Goal: Transaction & Acquisition: Purchase product/service

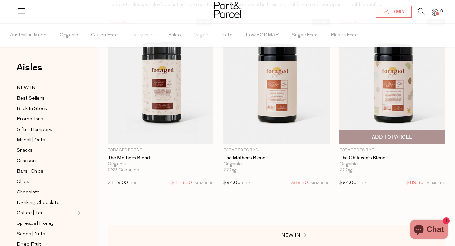
click at [395, 142] on span "Add To Parcel" at bounding box center [393, 137] width 102 height 14
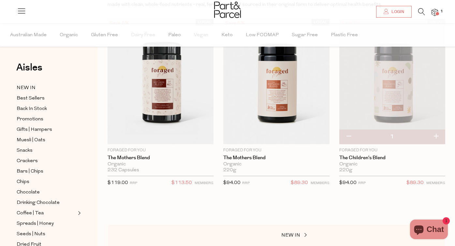
click at [27, 82] on div "Aisles Clear NEW IN Best Sellers Back In Stock Promotions Gifts | Hampers Muesl…" at bounding box center [49, 134] width 98 height 222
click at [24, 87] on span "NEW IN" at bounding box center [26, 88] width 19 height 8
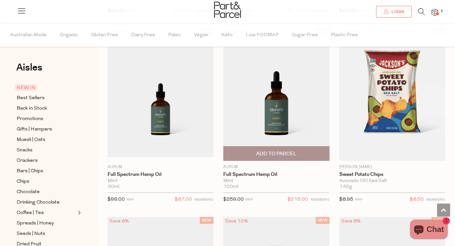
scroll to position [785, 0]
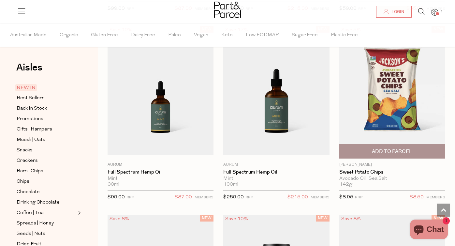
click at [372, 151] on span "Add To Parcel" at bounding box center [393, 151] width 102 height 14
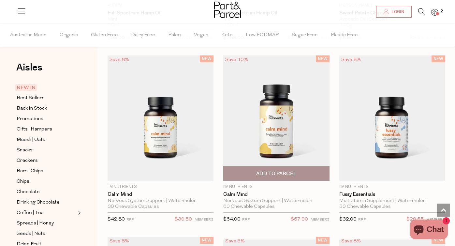
scroll to position [753, 0]
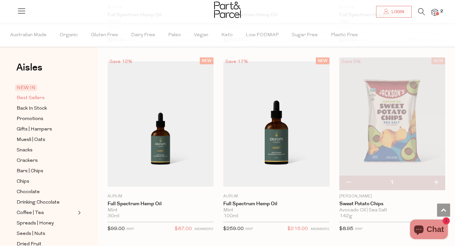
click at [41, 98] on span "Best Sellers" at bounding box center [31, 98] width 28 height 8
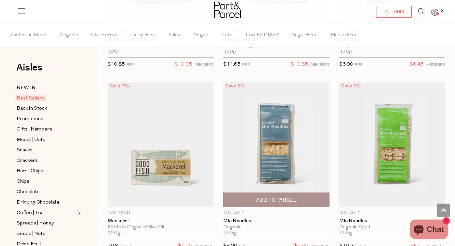
scroll to position [1135, 0]
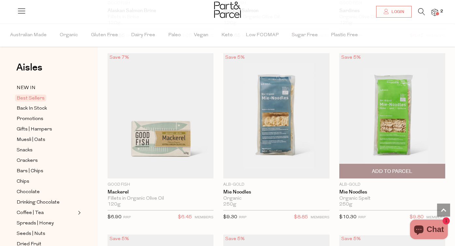
click at [390, 133] on img at bounding box center [393, 115] width 106 height 125
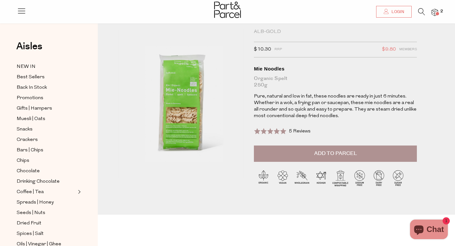
scroll to position [16, 0]
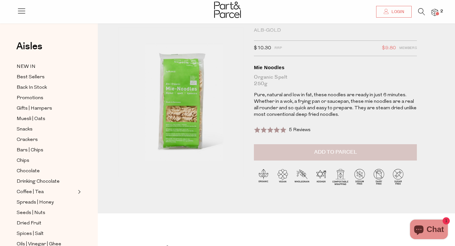
click at [295, 151] on button "Add to Parcel" at bounding box center [335, 152] width 163 height 16
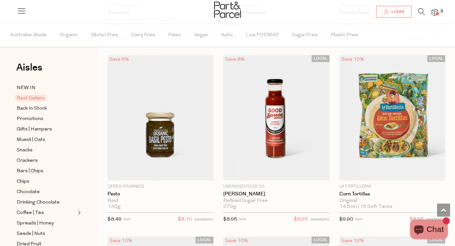
scroll to position [1679, 0]
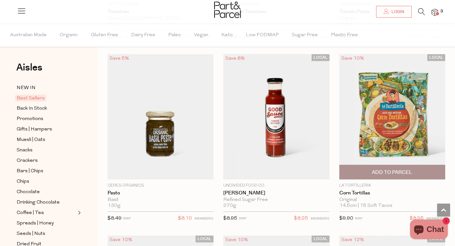
click at [382, 100] on img at bounding box center [393, 116] width 106 height 125
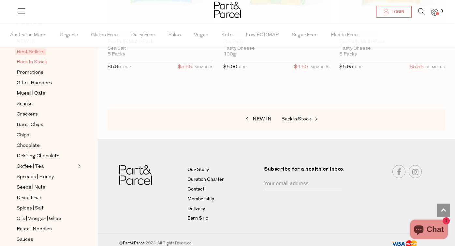
scroll to position [48, 0]
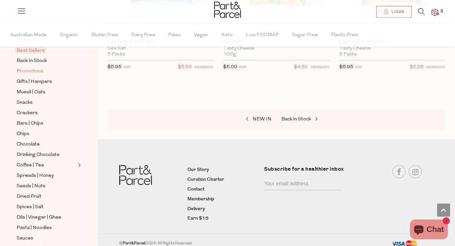
click at [27, 70] on span "Promotions" at bounding box center [30, 72] width 27 height 8
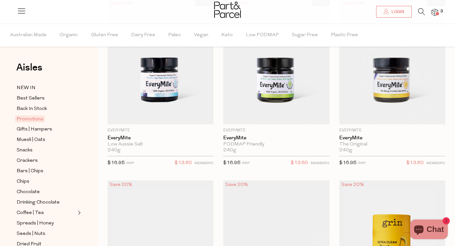
scroll to position [86, 0]
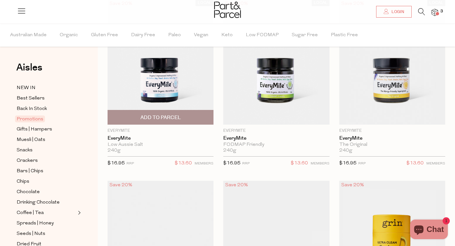
click at [168, 80] on img at bounding box center [161, 61] width 106 height 125
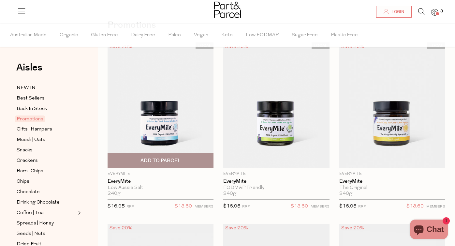
scroll to position [54, 0]
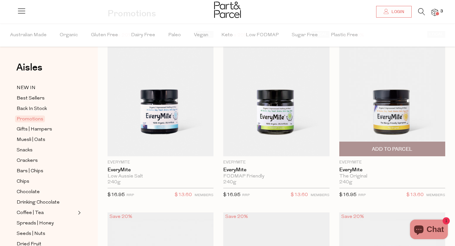
click at [364, 126] on img at bounding box center [393, 93] width 106 height 125
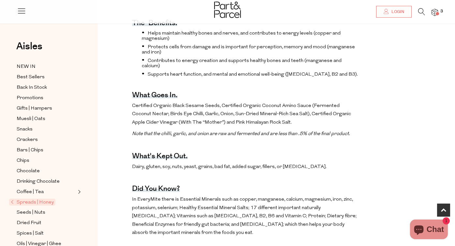
scroll to position [250, 0]
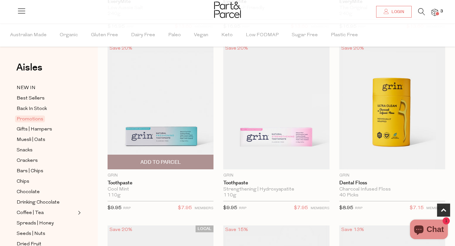
scroll to position [223, 0]
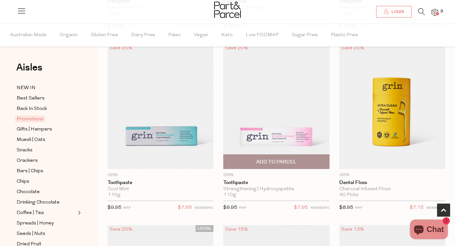
click at [268, 161] on span "Add To Parcel" at bounding box center [276, 162] width 40 height 7
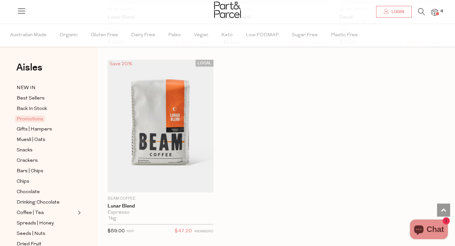
scroll to position [1091, 0]
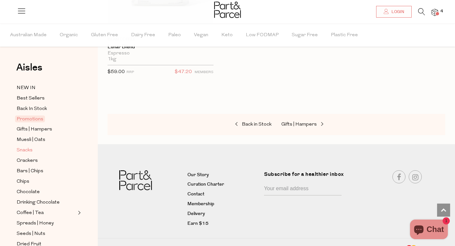
click at [26, 149] on span "Snacks" at bounding box center [25, 150] width 16 height 8
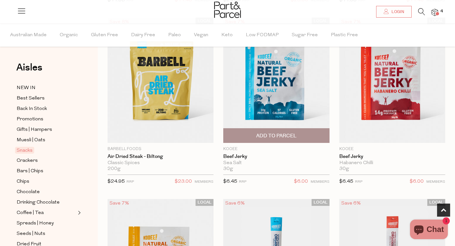
scroll to position [236, 0]
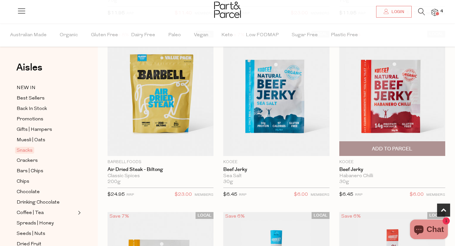
click at [383, 150] on span "Add To Parcel" at bounding box center [392, 148] width 40 height 7
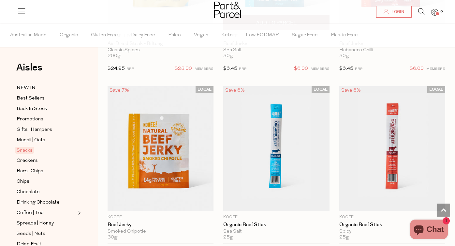
scroll to position [392, 0]
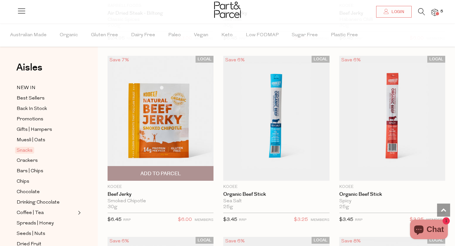
click at [169, 172] on span "Add To Parcel" at bounding box center [161, 173] width 40 height 7
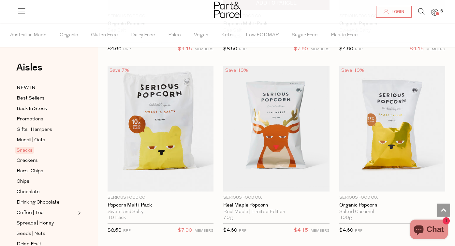
scroll to position [2750, 0]
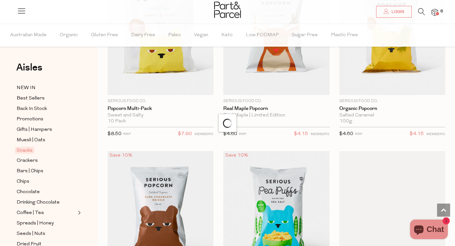
scroll to position [2937, 0]
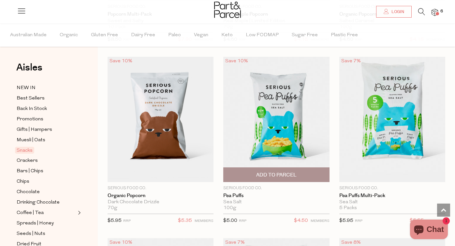
click at [301, 171] on span "Add To Parcel" at bounding box center [276, 175] width 102 height 14
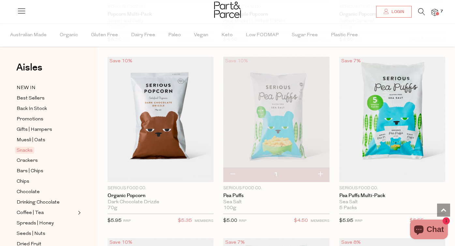
click at [320, 168] on button "button" at bounding box center [320, 174] width 19 height 14
type input "2"
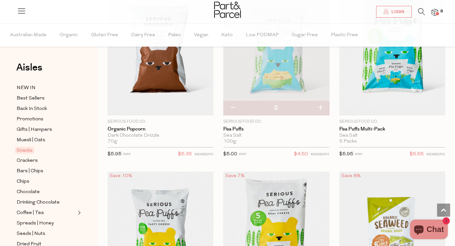
scroll to position [3004, 0]
click at [321, 101] on button "button" at bounding box center [320, 108] width 19 height 14
type input "3"
click at [322, 101] on button "button" at bounding box center [320, 108] width 19 height 14
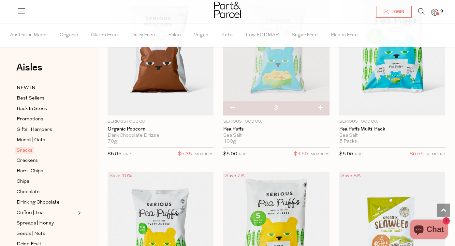
type input "4"
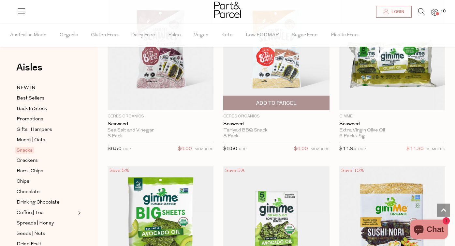
scroll to position [3499, 0]
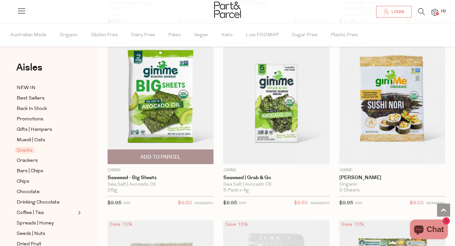
click at [170, 154] on span "Add To Parcel" at bounding box center [161, 157] width 40 height 7
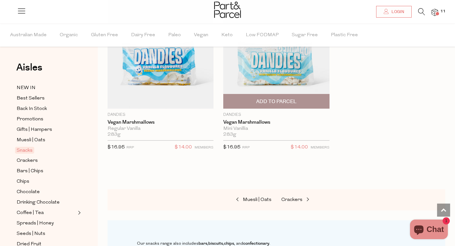
scroll to position [4280, 0]
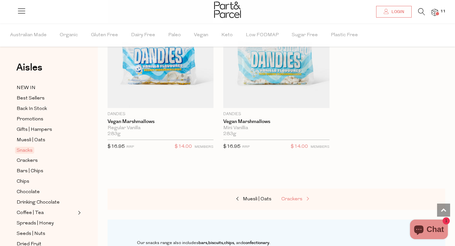
click at [298, 197] on span "Crackers" at bounding box center [292, 199] width 21 height 5
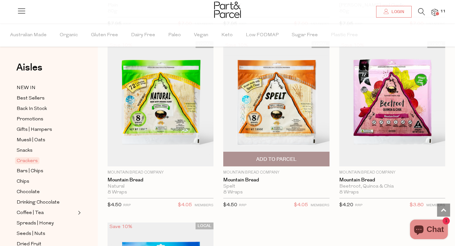
scroll to position [2041, 0]
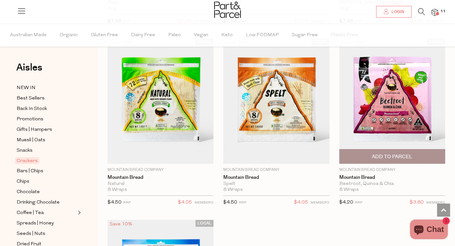
click at [375, 116] on img at bounding box center [393, 100] width 106 height 125
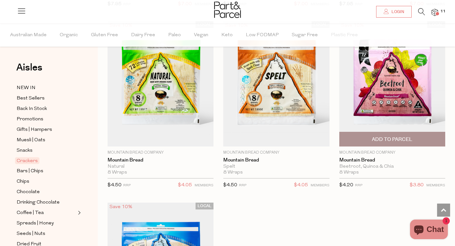
scroll to position [2058, 0]
click at [390, 136] on span "Add To Parcel" at bounding box center [392, 139] width 40 height 7
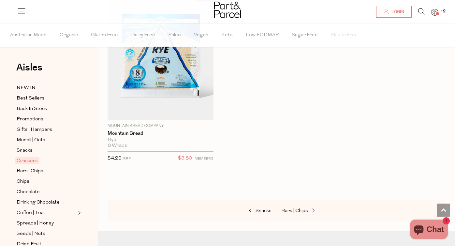
scroll to position [2277, 0]
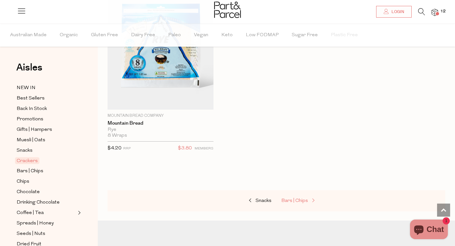
click at [290, 198] on span "Bars | Chips" at bounding box center [295, 200] width 27 height 5
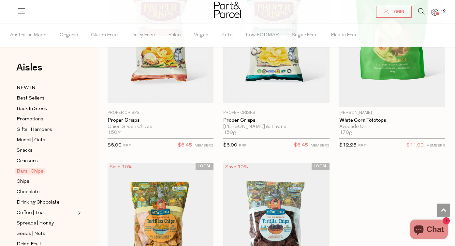
scroll to position [4070, 0]
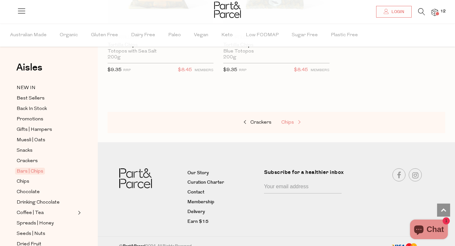
click at [283, 120] on span "Chips" at bounding box center [288, 122] width 13 height 5
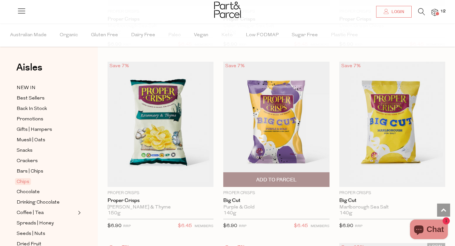
scroll to position [834, 0]
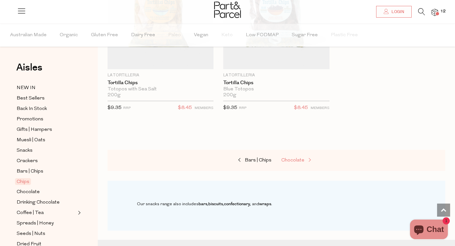
click at [293, 161] on link "Chocolate" at bounding box center [314, 160] width 65 height 8
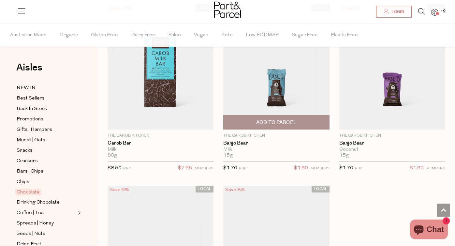
scroll to position [2832, 0]
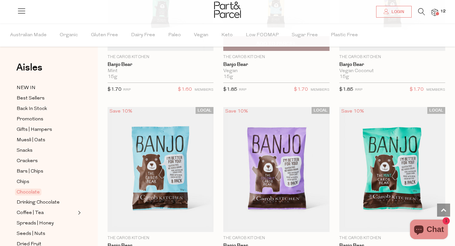
scroll to position [3151, 0]
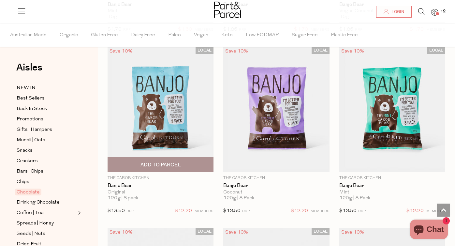
click at [171, 161] on span "Add To Parcel" at bounding box center [161, 164] width 40 height 7
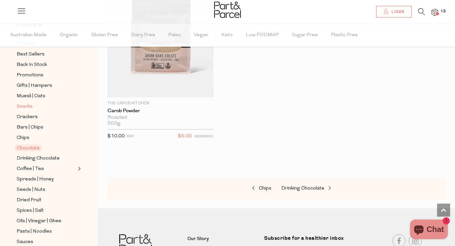
scroll to position [45, 0]
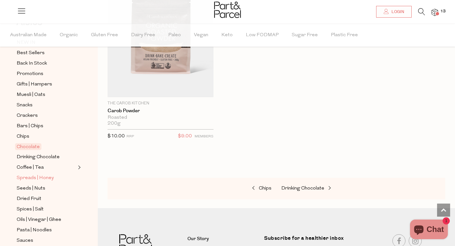
click at [41, 176] on span "Spreads | Honey" at bounding box center [35, 178] width 37 height 8
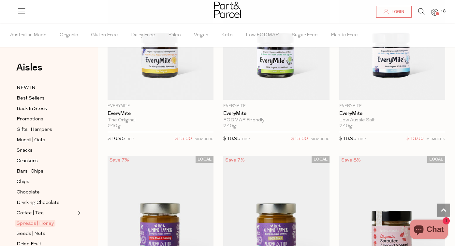
scroll to position [1534, 0]
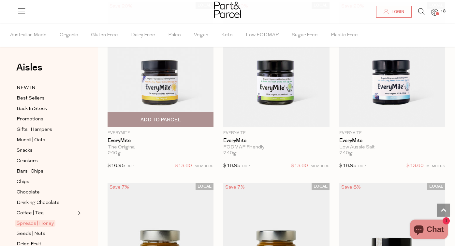
click at [161, 122] on span "Add To Parcel" at bounding box center [161, 120] width 102 height 14
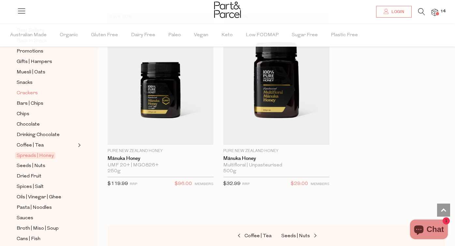
scroll to position [70, 0]
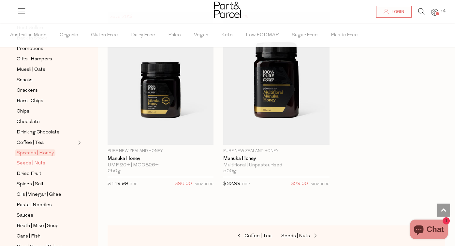
click at [38, 159] on link "Seeds | Nuts" at bounding box center [46, 163] width 59 height 8
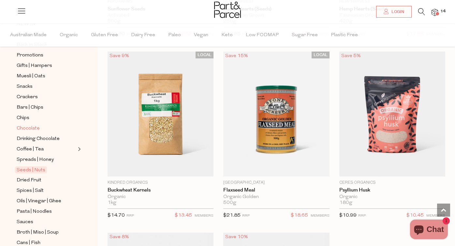
scroll to position [66, 0]
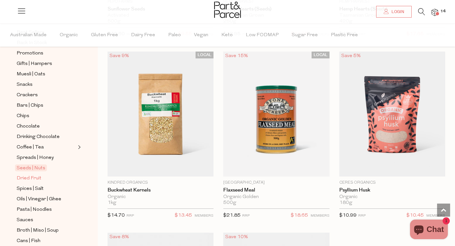
click at [37, 176] on span "Dried Fruit" at bounding box center [29, 179] width 25 height 8
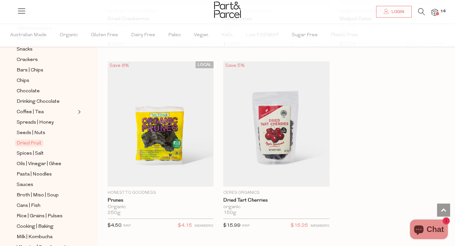
scroll to position [101, 0]
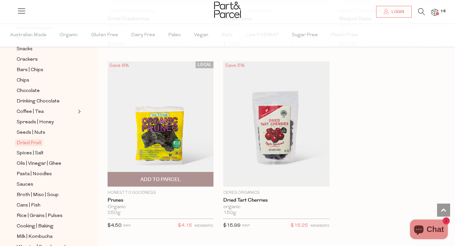
click at [166, 139] on img at bounding box center [161, 123] width 106 height 125
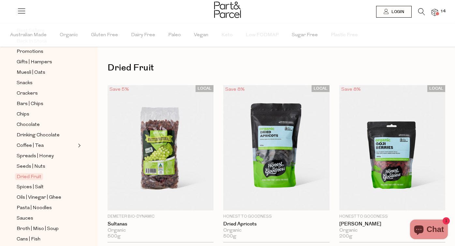
scroll to position [120, 0]
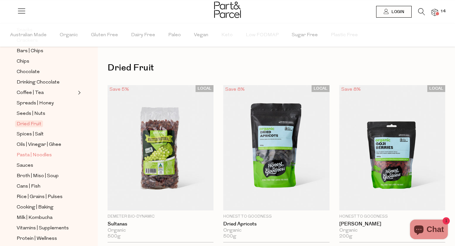
click at [36, 153] on span "Pasta | Noodles" at bounding box center [34, 155] width 35 height 8
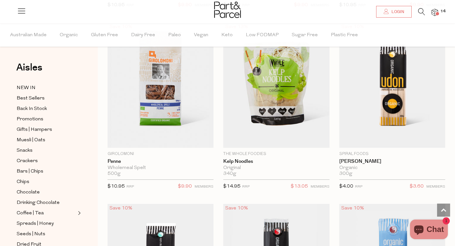
scroll to position [2062, 0]
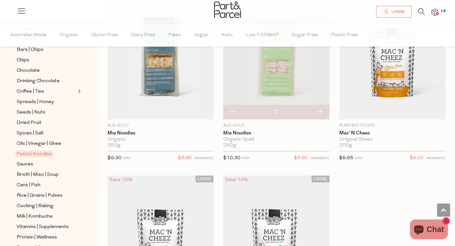
scroll to position [123, 0]
click at [33, 163] on link "Sauces" at bounding box center [46, 163] width 59 height 8
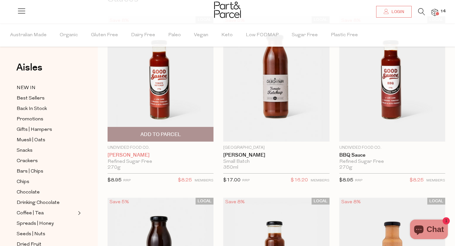
scroll to position [68, 0]
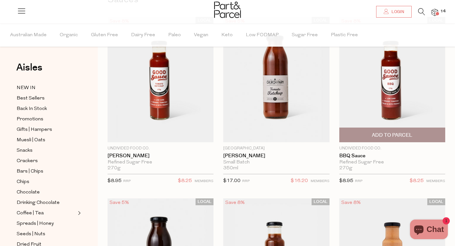
click at [388, 133] on span "Add To Parcel" at bounding box center [392, 135] width 40 height 7
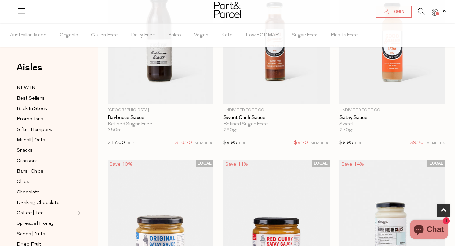
scroll to position [277, 0]
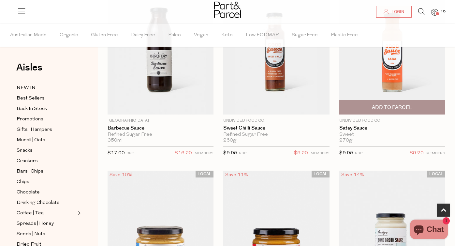
click at [384, 73] on img at bounding box center [393, 51] width 106 height 125
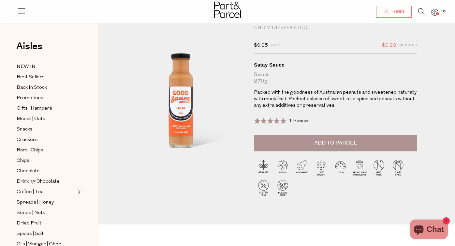
scroll to position [19, 0]
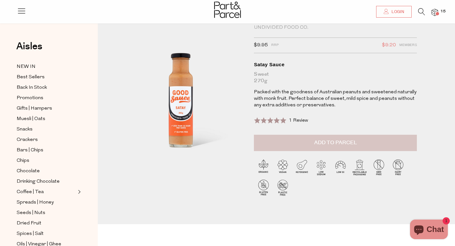
click at [293, 140] on button "Add to Parcel" at bounding box center [335, 143] width 163 height 16
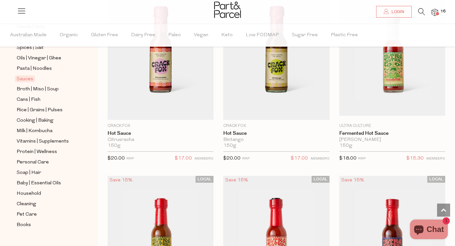
scroll to position [208, 0]
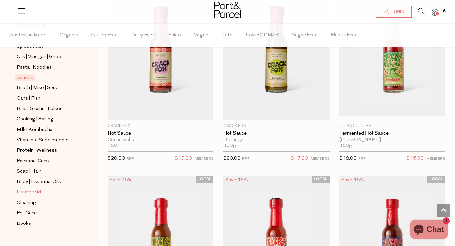
click at [32, 193] on span "Household" at bounding box center [29, 193] width 24 height 8
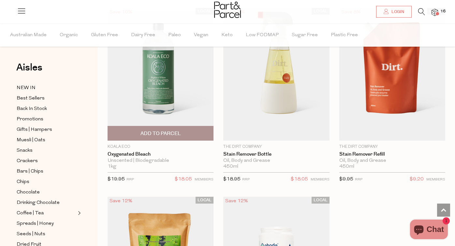
scroll to position [2807, 0]
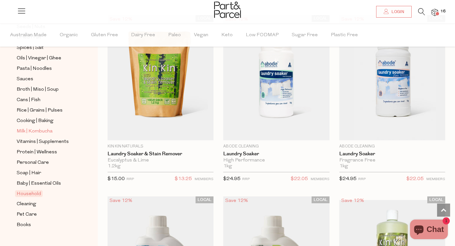
scroll to position [208, 0]
click at [34, 172] on span "Soap | Hair" at bounding box center [29, 173] width 24 height 8
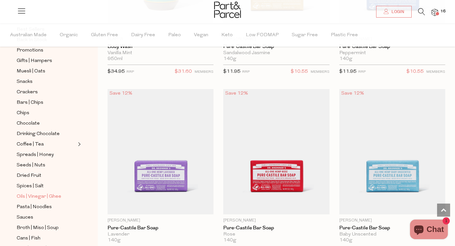
scroll to position [218, 0]
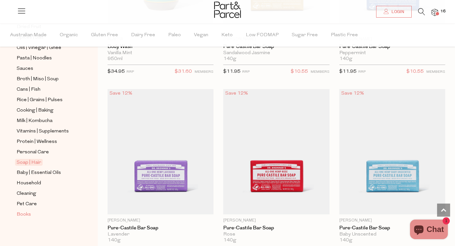
click at [26, 212] on span "Books" at bounding box center [24, 215] width 14 height 8
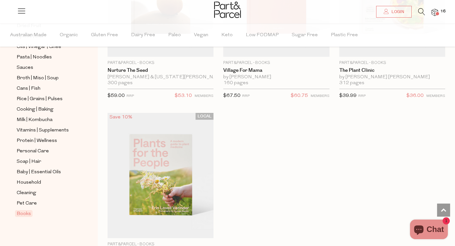
scroll to position [517, 0]
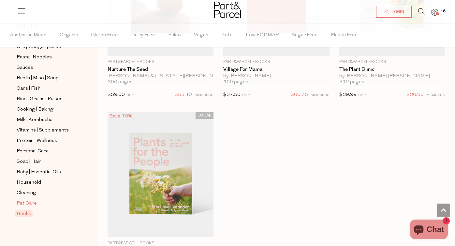
click at [31, 200] on span "Pet Care" at bounding box center [27, 204] width 20 height 8
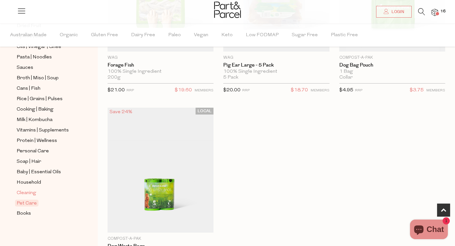
click at [26, 192] on span "Cleaning" at bounding box center [27, 193] width 20 height 8
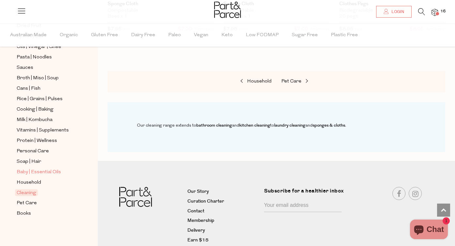
click at [37, 171] on span "Baby | Essential Oils" at bounding box center [39, 172] width 44 height 8
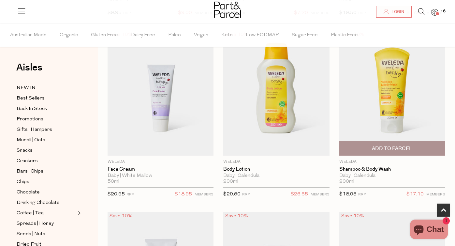
click at [397, 152] on span "Add To Parcel" at bounding box center [393, 148] width 102 height 14
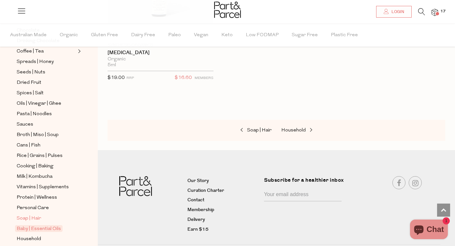
click at [34, 216] on span "Soap | Hair" at bounding box center [29, 219] width 24 height 8
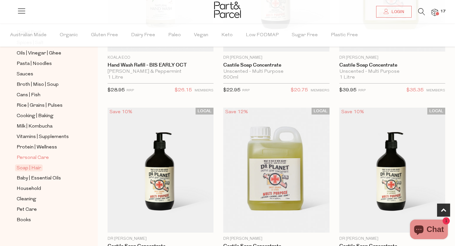
click at [38, 157] on span "Personal Care" at bounding box center [33, 158] width 32 height 8
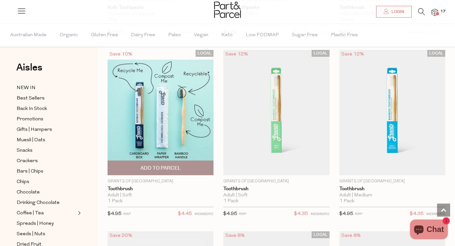
click at [183, 162] on span "Add To Parcel" at bounding box center [161, 168] width 102 height 14
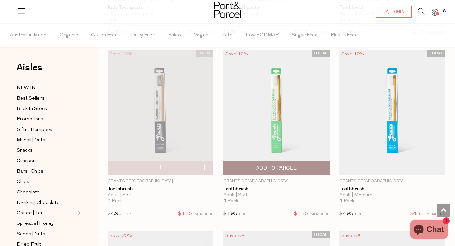
click at [282, 165] on span "Add To Parcel" at bounding box center [276, 168] width 40 height 7
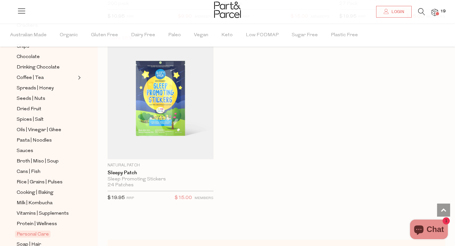
scroll to position [137, 0]
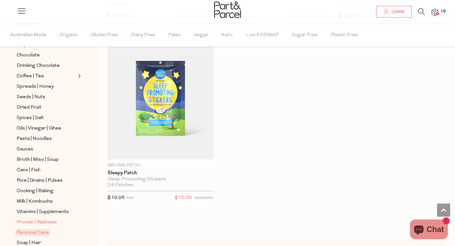
click at [35, 223] on span "Protein | Wellness" at bounding box center [37, 223] width 40 height 8
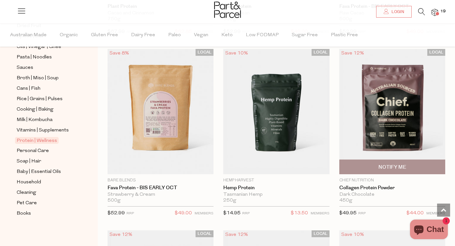
scroll to position [582, 0]
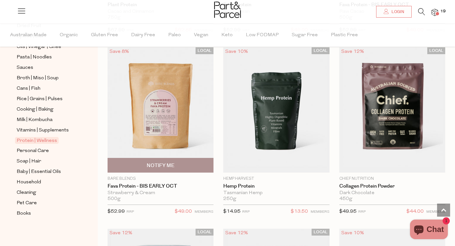
click at [175, 113] on img at bounding box center [161, 109] width 106 height 125
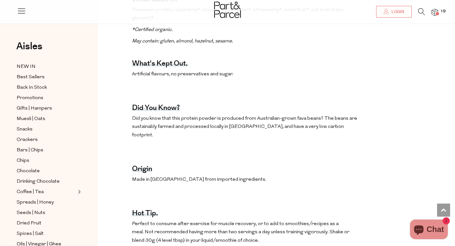
scroll to position [537, 0]
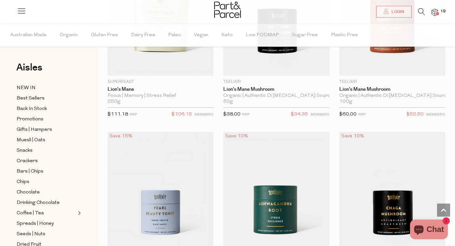
scroll to position [2332, 0]
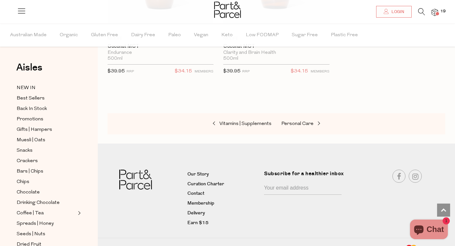
scroll to position [5096, 0]
click at [36, 106] on span "Back In Stock" at bounding box center [32, 109] width 30 height 8
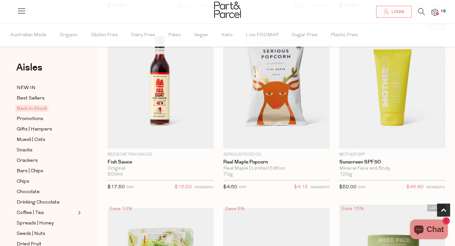
scroll to position [244, 0]
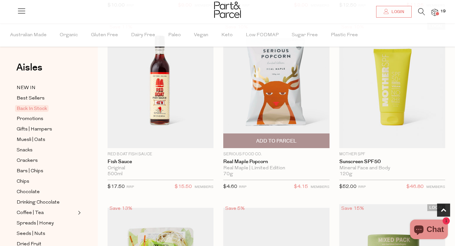
click at [271, 142] on span "Add To Parcel" at bounding box center [276, 141] width 40 height 7
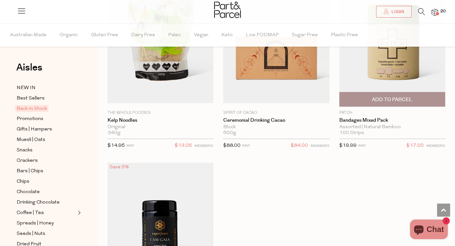
scroll to position [475, 0]
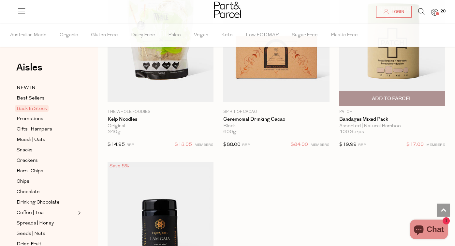
click at [399, 99] on span "Add To Parcel" at bounding box center [392, 98] width 40 height 7
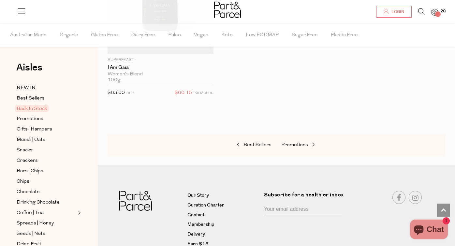
scroll to position [708, 0]
click at [30, 139] on span "Muesli | Oats" at bounding box center [31, 140] width 29 height 8
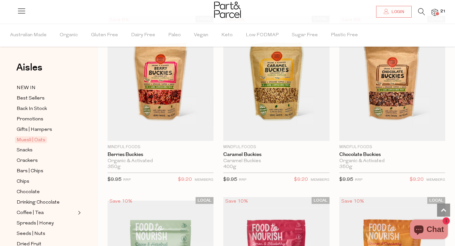
scroll to position [1158, 0]
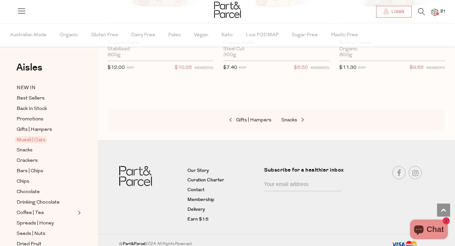
scroll to position [3097, 0]
